Goal: Navigation & Orientation: Find specific page/section

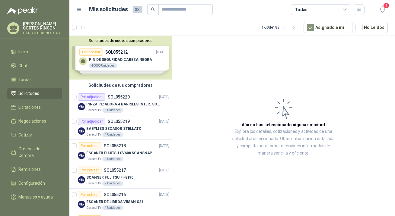
scroll to position [82, 0]
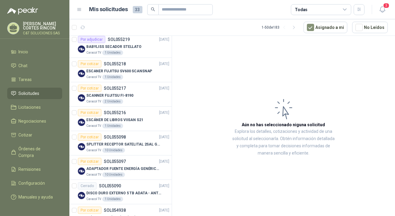
click at [26, 93] on span "Solicitudes" at bounding box center [29, 93] width 21 height 7
click at [27, 92] on span "Solicitudes" at bounding box center [29, 93] width 21 height 7
click at [37, 150] on span "Órdenes de Compra" at bounding box center [38, 152] width 38 height 13
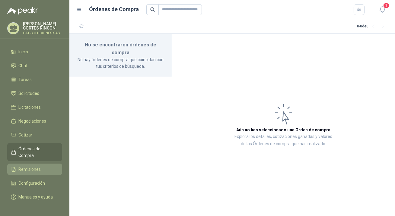
click at [30, 166] on span "Remisiones" at bounding box center [30, 169] width 22 height 7
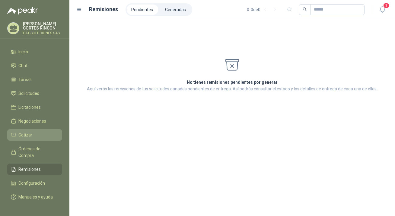
click at [29, 136] on span "Cotizar" at bounding box center [26, 135] width 14 height 7
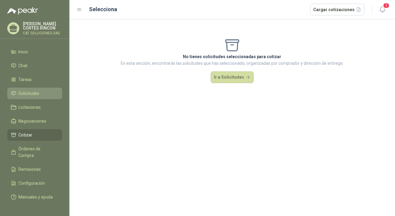
click at [30, 92] on span "Solicitudes" at bounding box center [29, 93] width 21 height 7
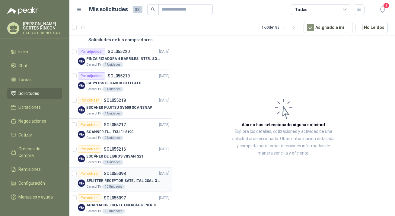
scroll to position [27, 0]
